Goal: Transaction & Acquisition: Purchase product/service

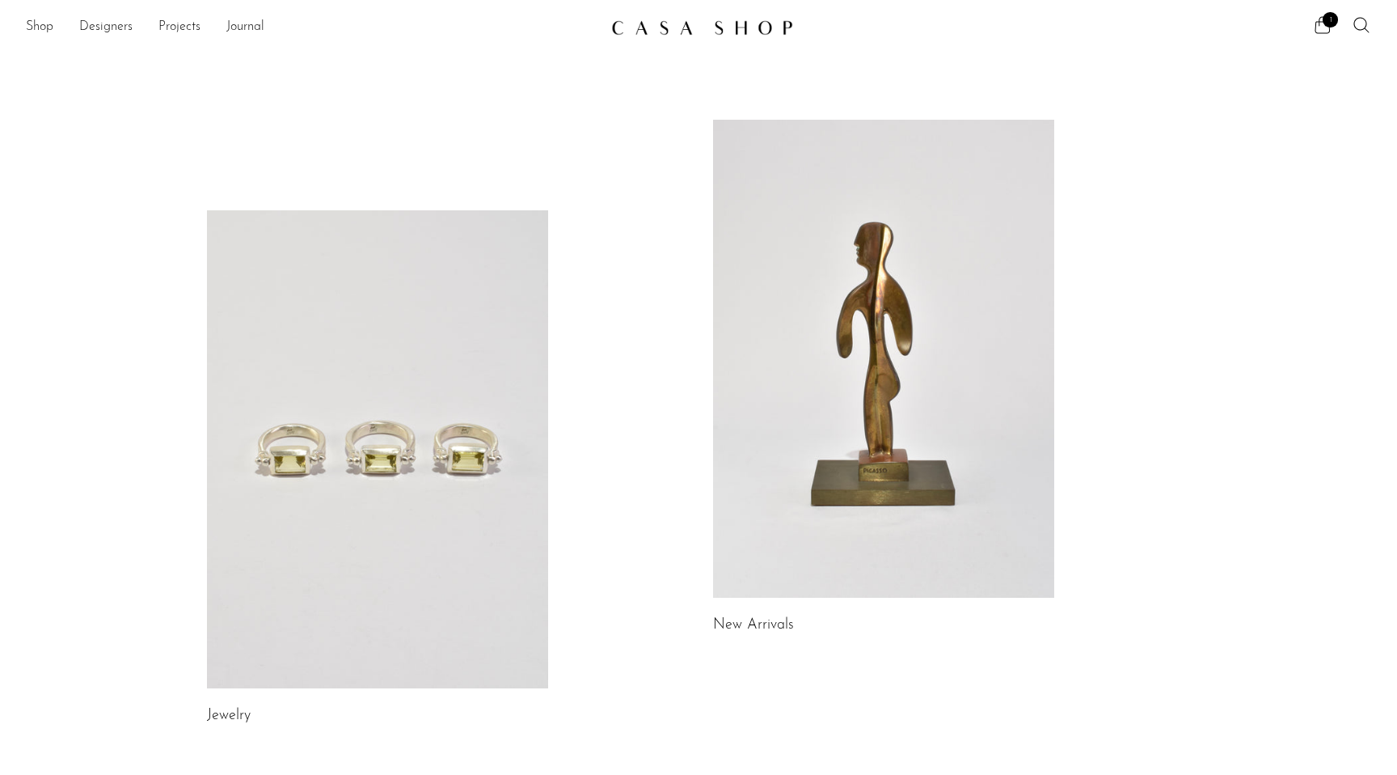
click at [368, 423] on link at bounding box center [377, 449] width 341 height 478
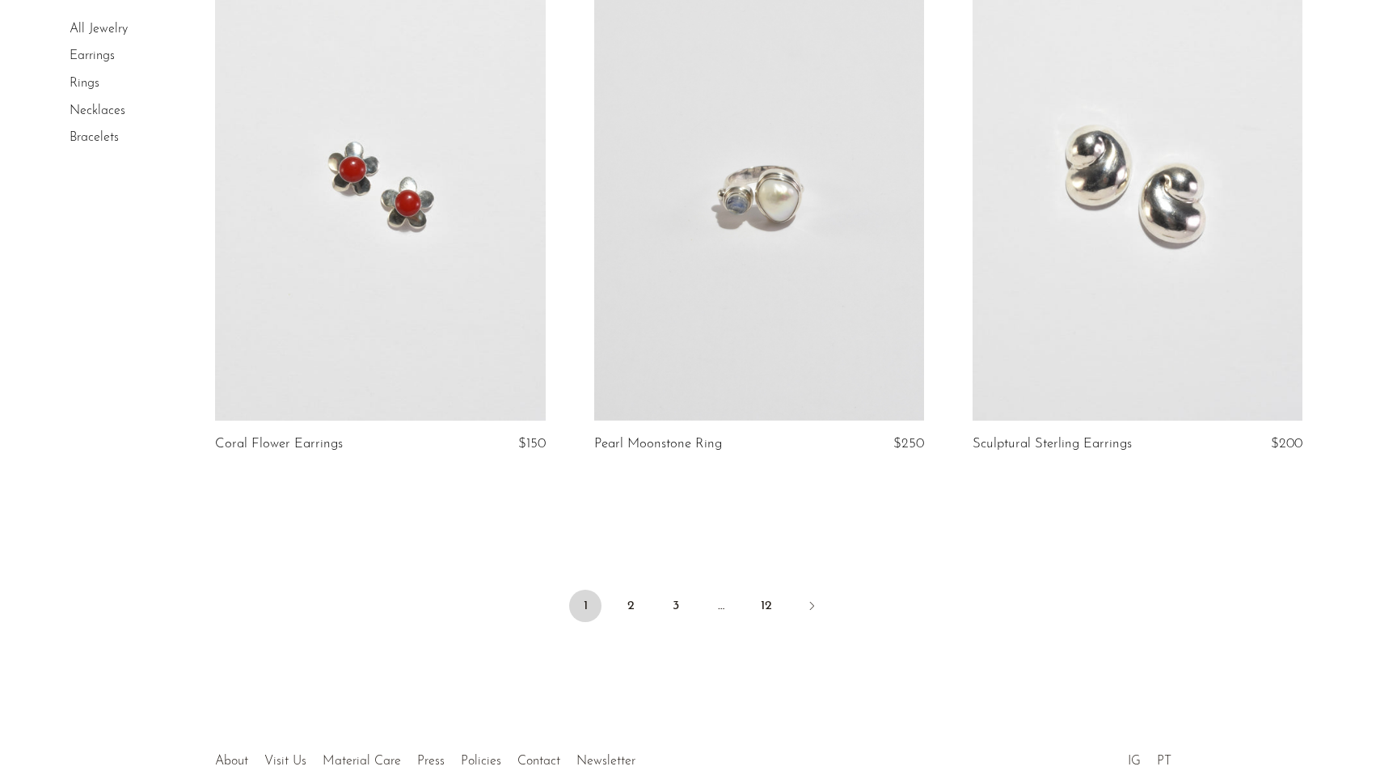
scroll to position [6201, 0]
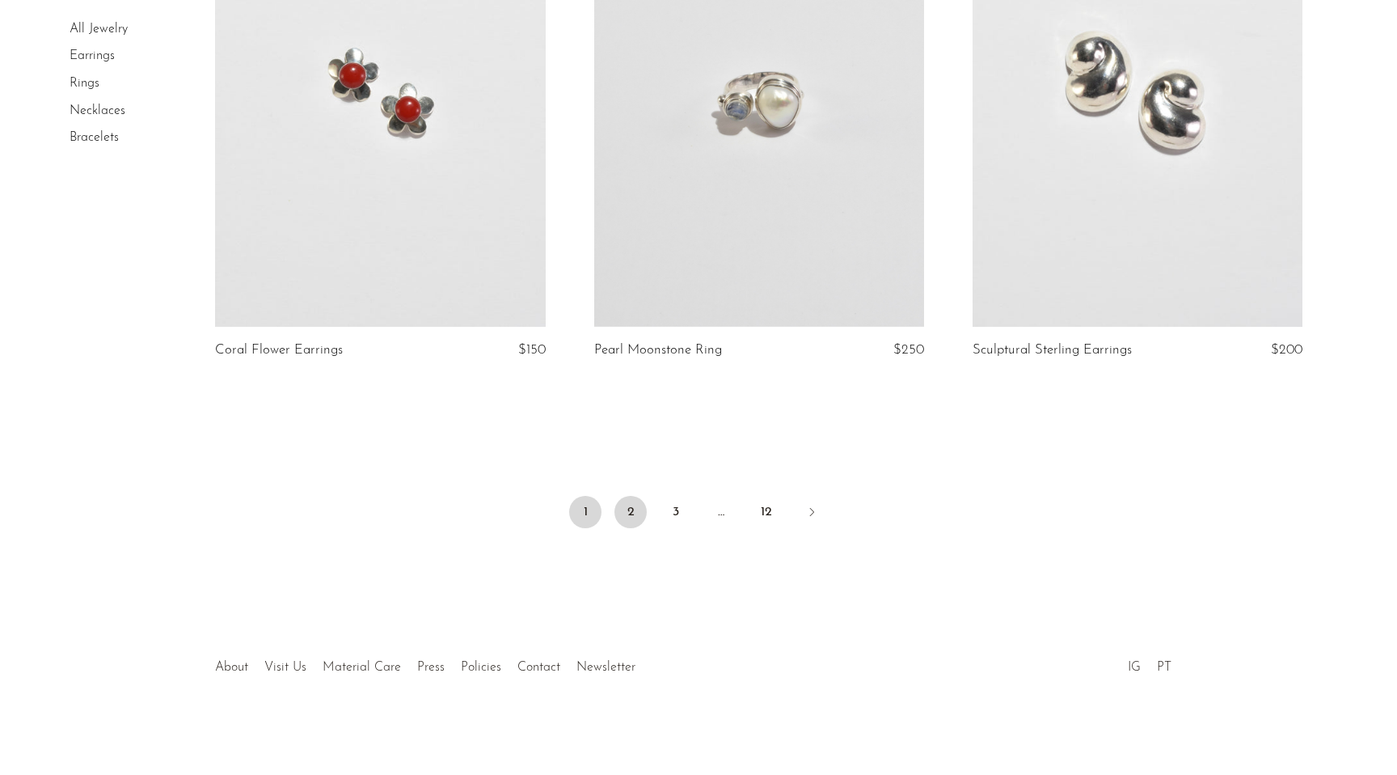
click at [635, 511] on link "2" at bounding box center [631, 512] width 32 height 32
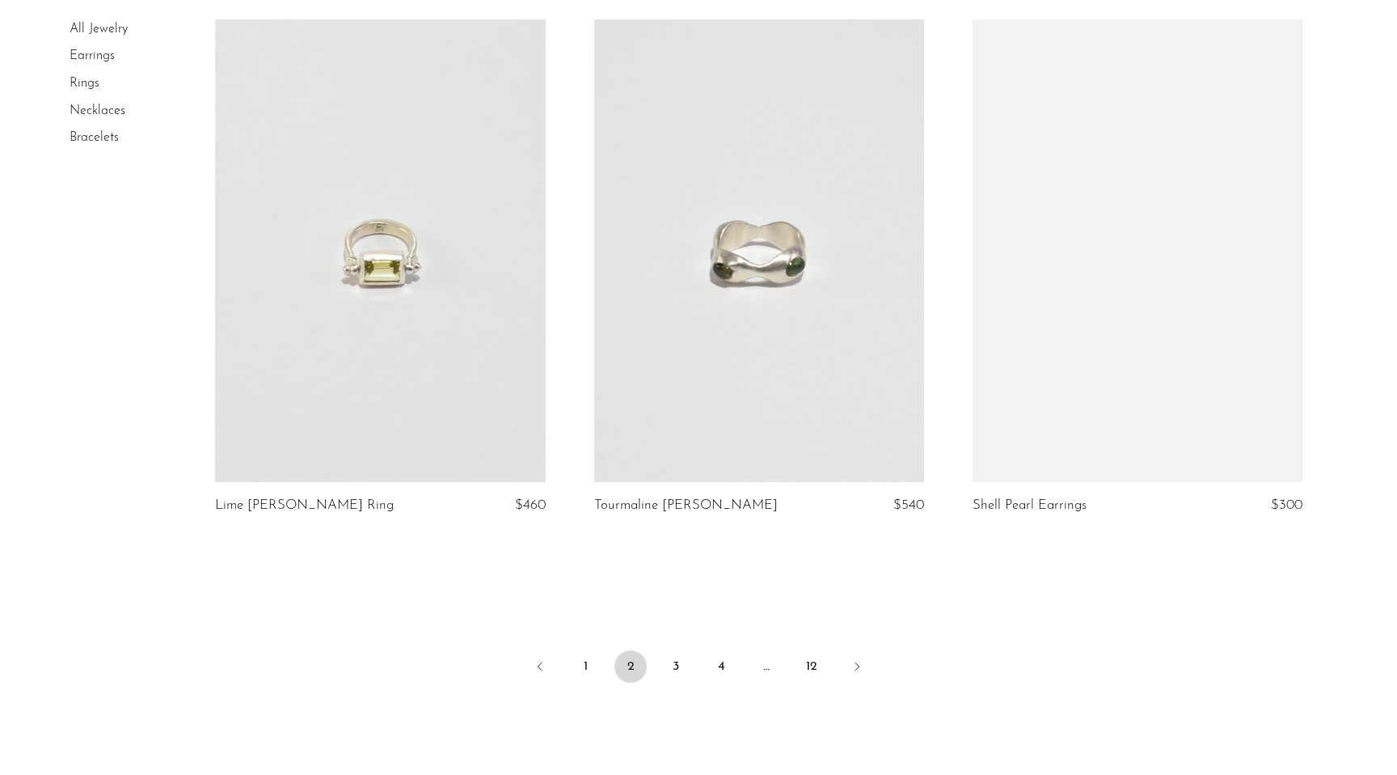
scroll to position [6016, 0]
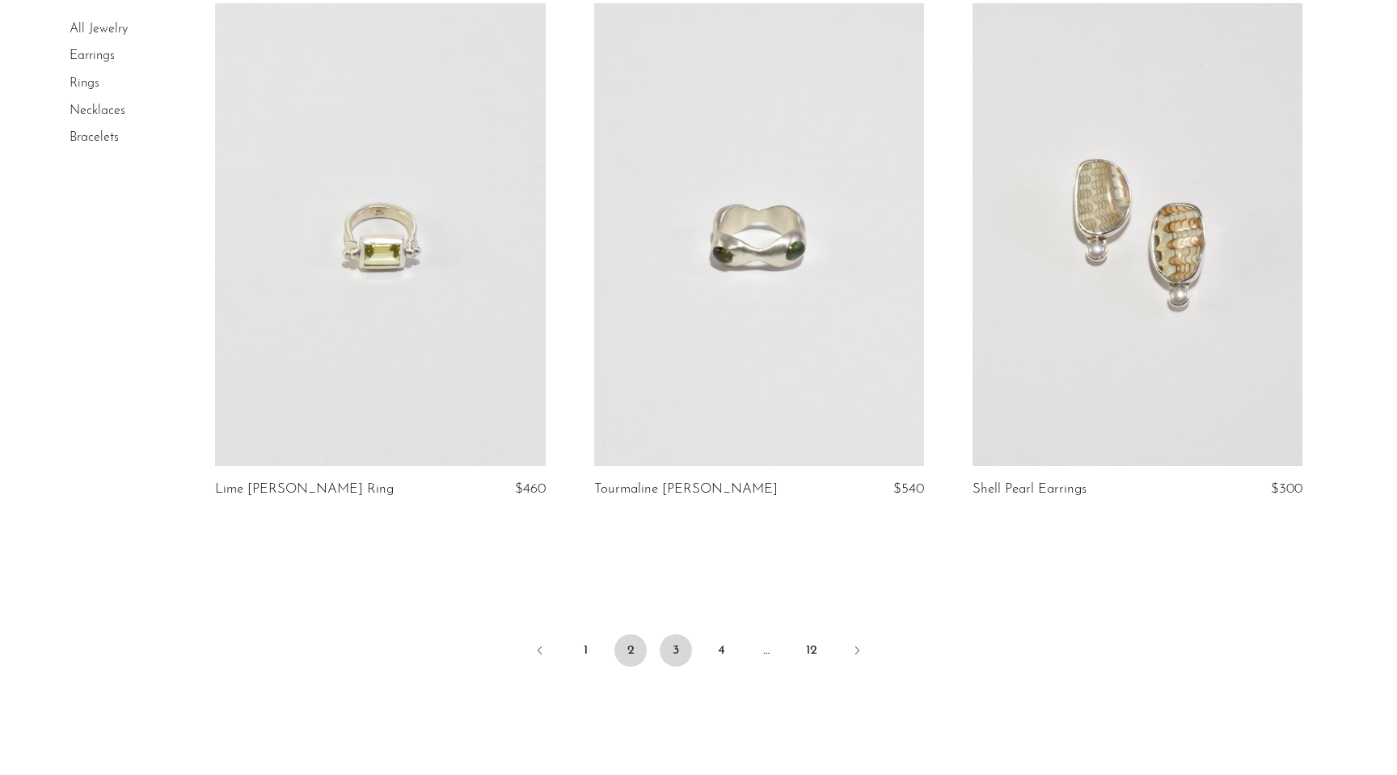
click at [678, 655] on link "3" at bounding box center [676, 650] width 32 height 32
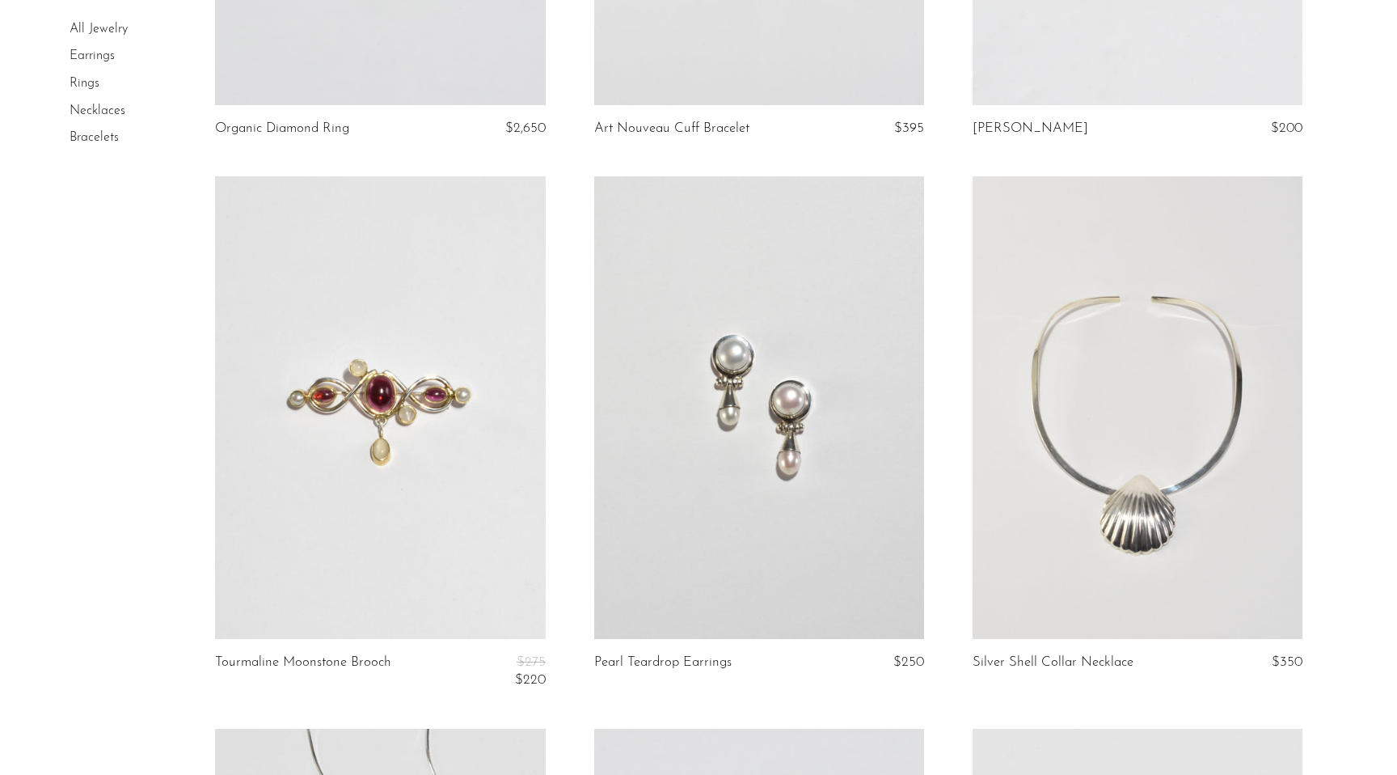
scroll to position [3261, 0]
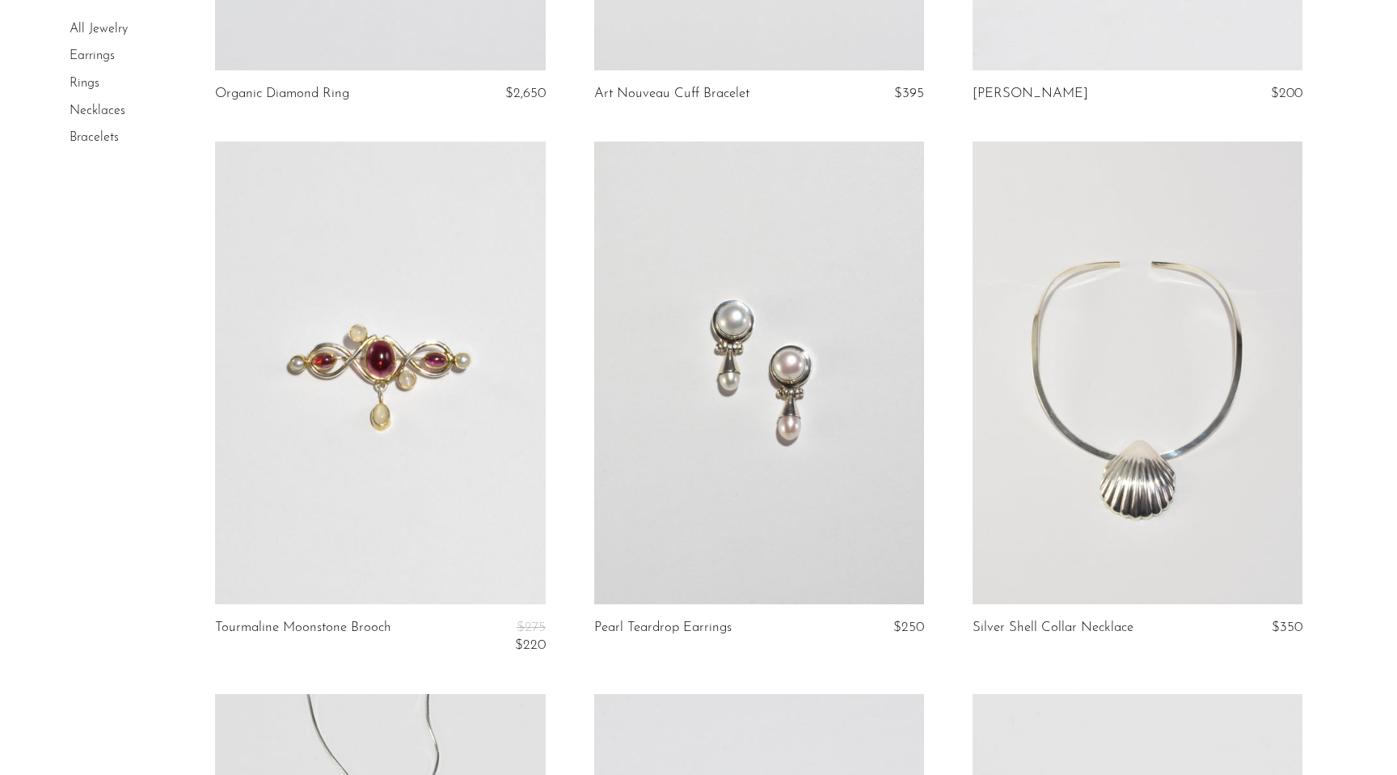
click at [445, 467] on link at bounding box center [380, 372] width 330 height 462
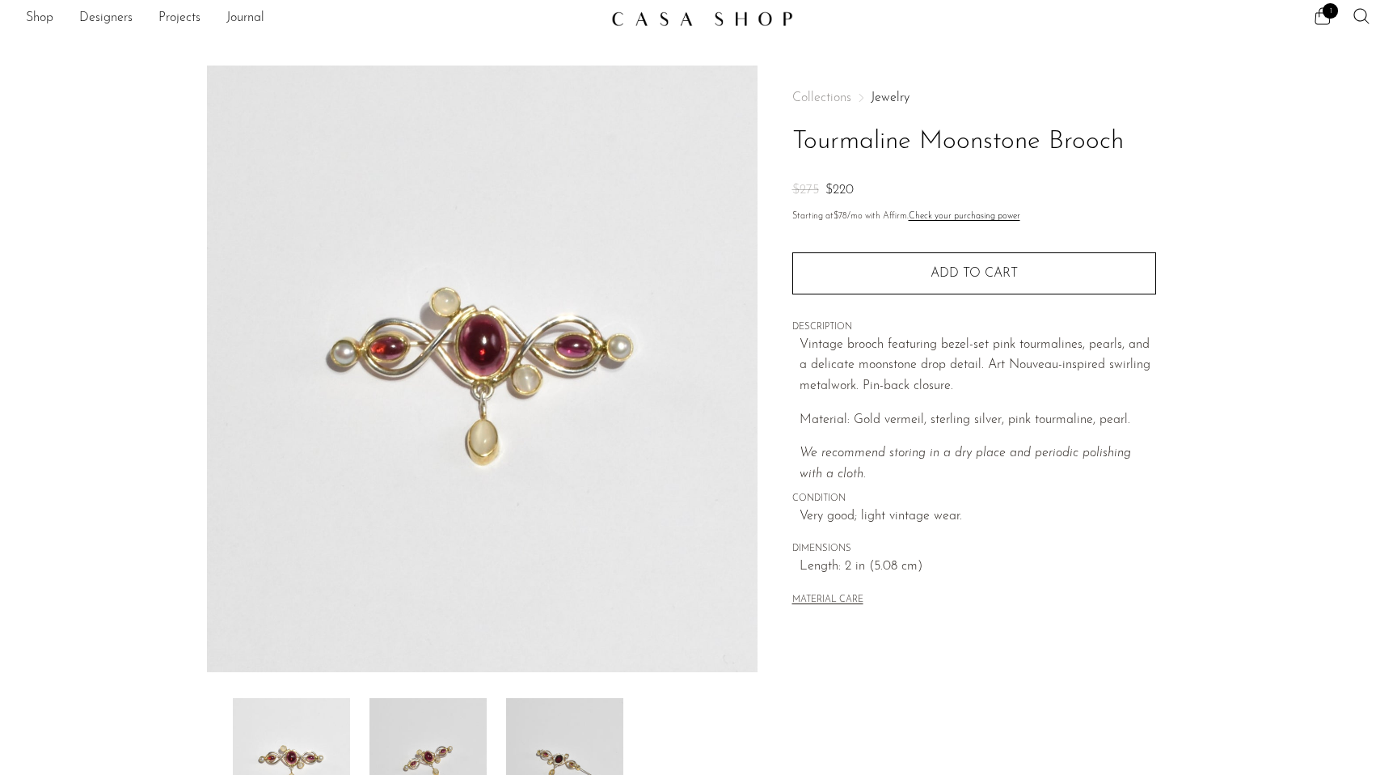
scroll to position [3, 0]
